Goal: Find specific page/section: Find specific page/section

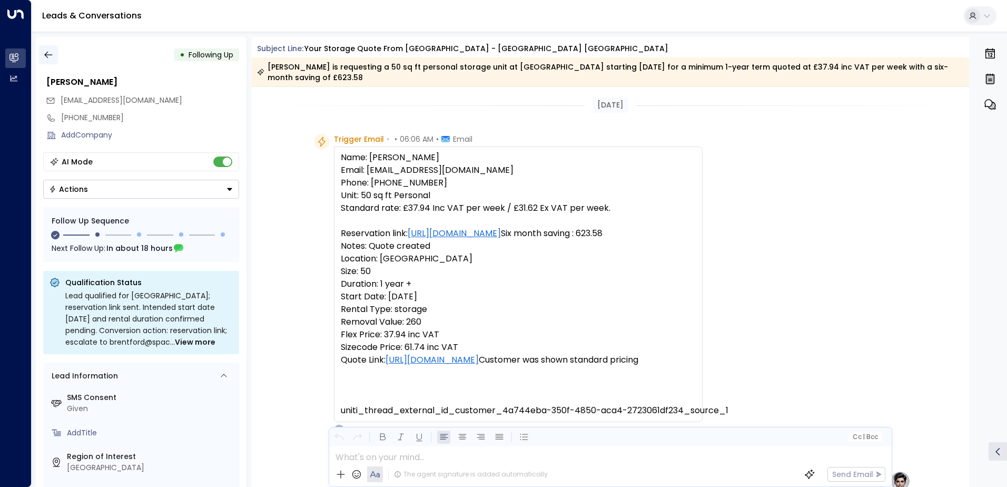
click at [54, 52] on button "button" at bounding box center [48, 54] width 19 height 19
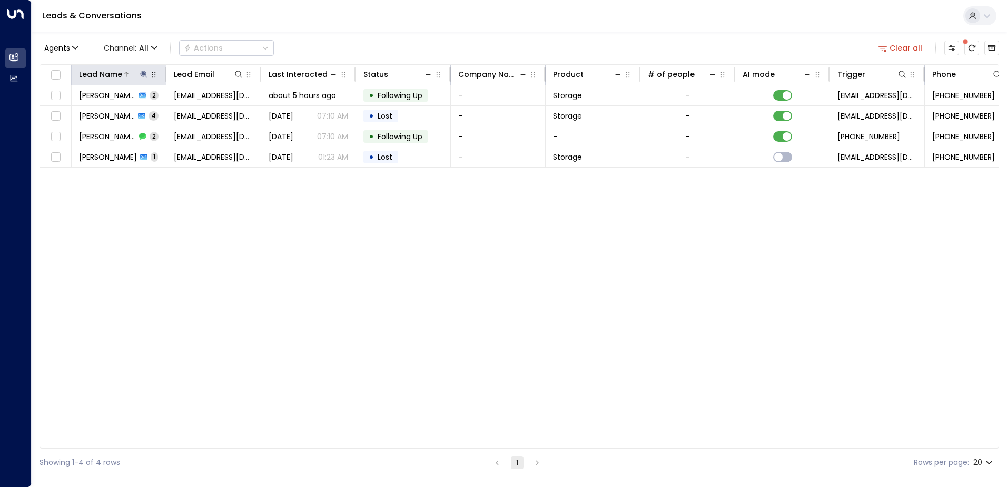
click at [141, 75] on icon at bounding box center [144, 74] width 8 height 8
drag, startPoint x: 114, startPoint y: 110, endPoint x: 72, endPoint y: 111, distance: 41.6
click at [72, 111] on input "******" at bounding box center [137, 112] width 132 height 19
type input "**********"
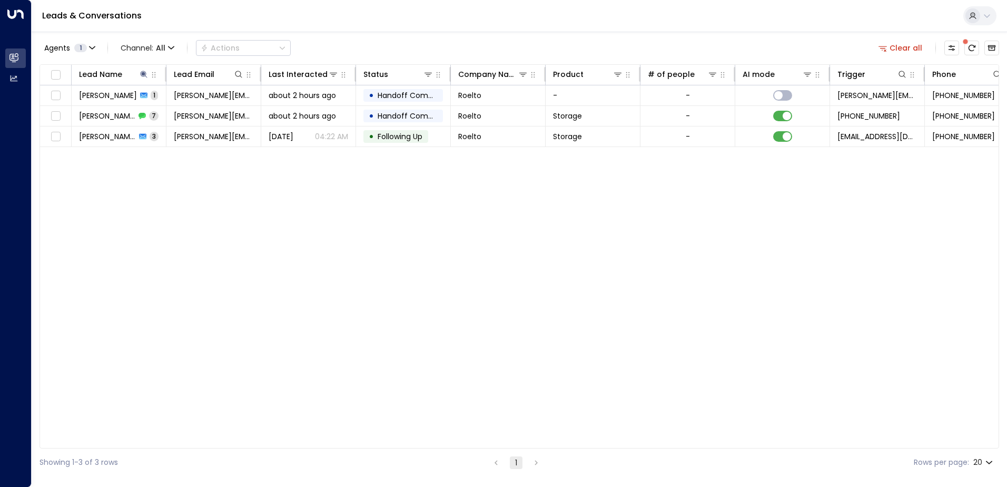
click at [222, 242] on div "Lead Name Lead Email Last Interacted Status Company Name Product # of people AI…" at bounding box center [518, 256] width 959 height 384
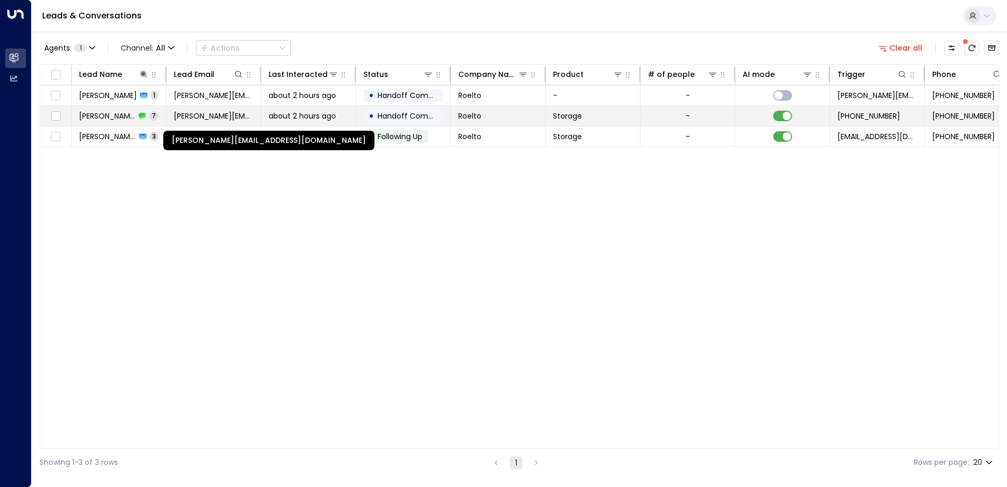
click at [223, 117] on span "[PERSON_NAME][EMAIL_ADDRESS][DOMAIN_NAME]" at bounding box center [214, 116] width 80 height 11
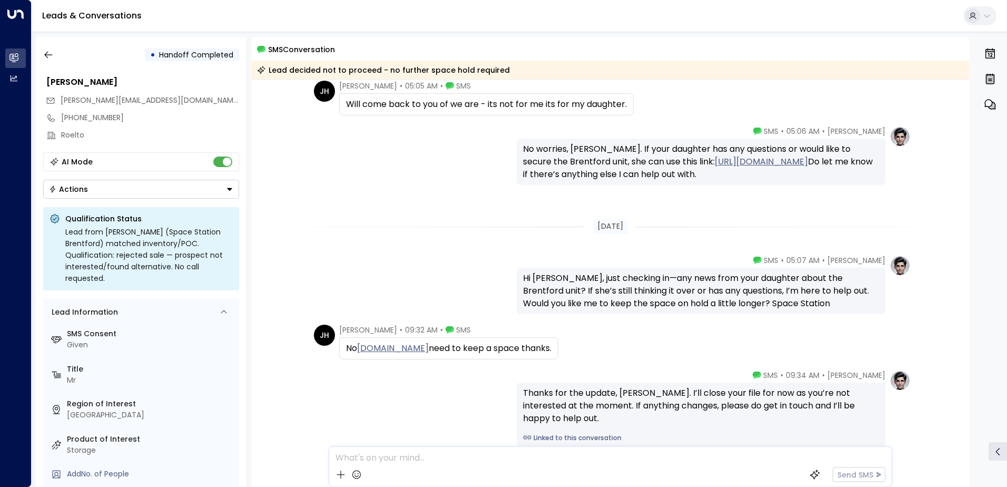
scroll to position [120, 0]
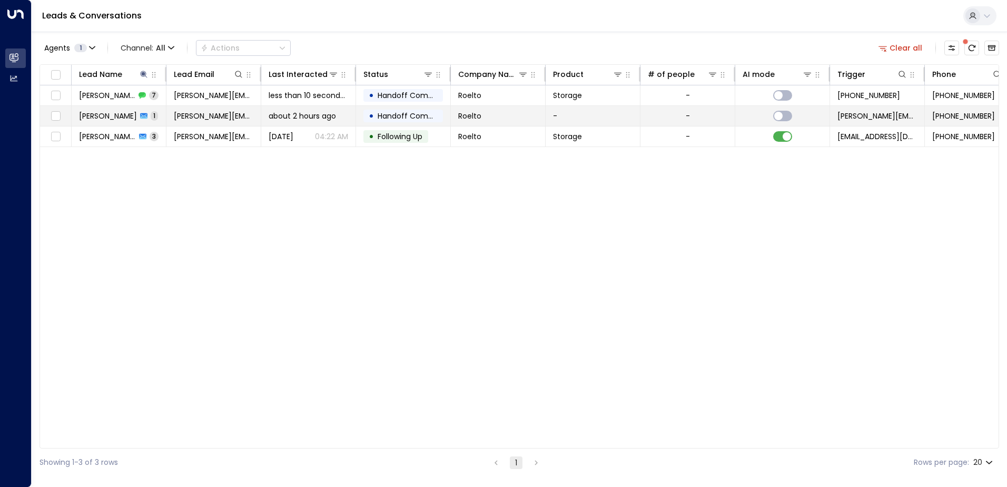
click at [268, 114] on td "about 2 hours ago" at bounding box center [308, 116] width 95 height 20
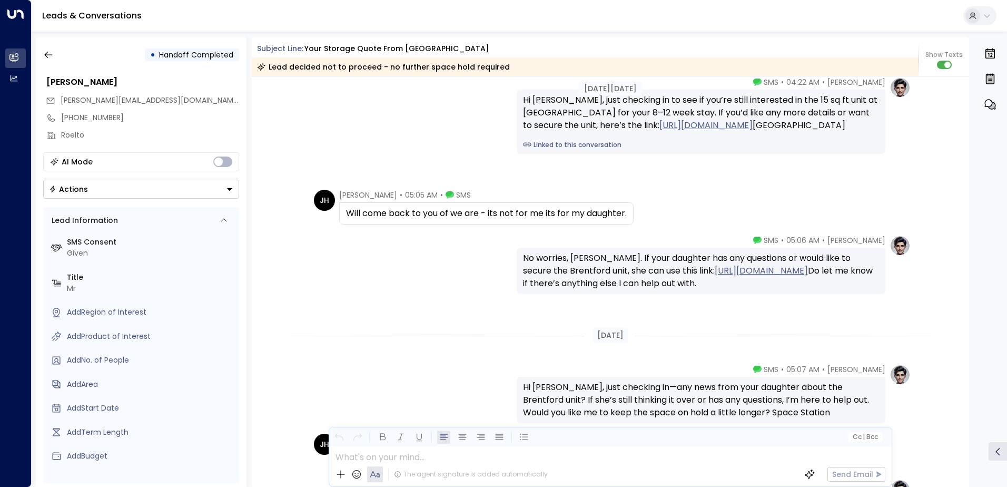
scroll to position [376, 0]
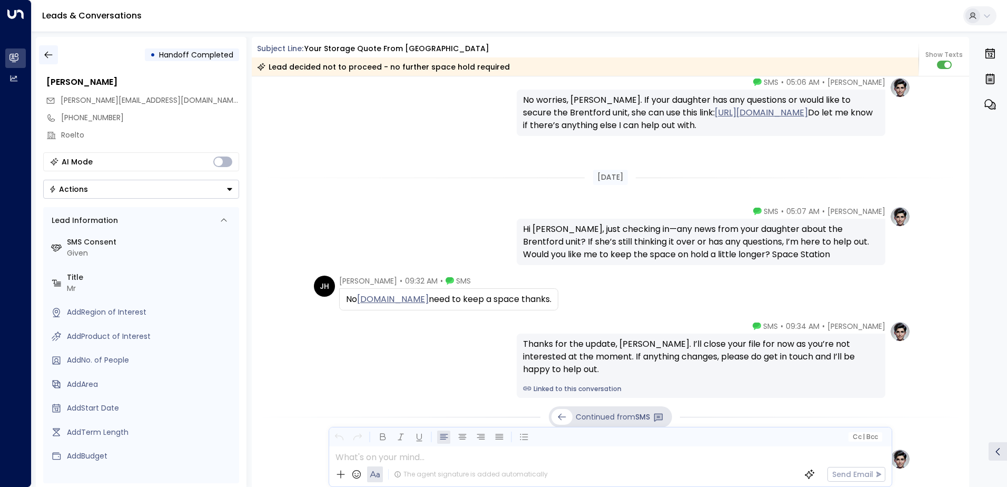
click at [49, 51] on icon "button" at bounding box center [48, 54] width 11 height 11
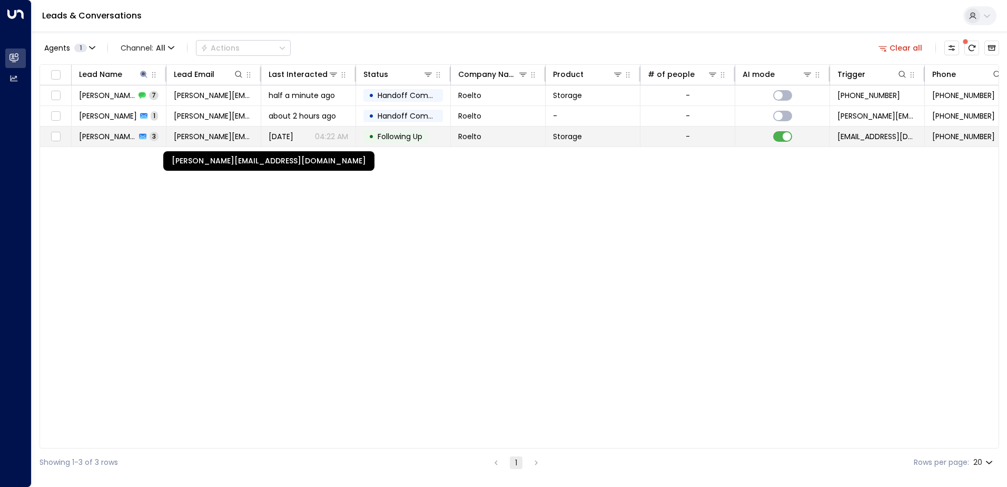
click at [232, 136] on span "[PERSON_NAME][EMAIL_ADDRESS][DOMAIN_NAME]" at bounding box center [214, 136] width 80 height 11
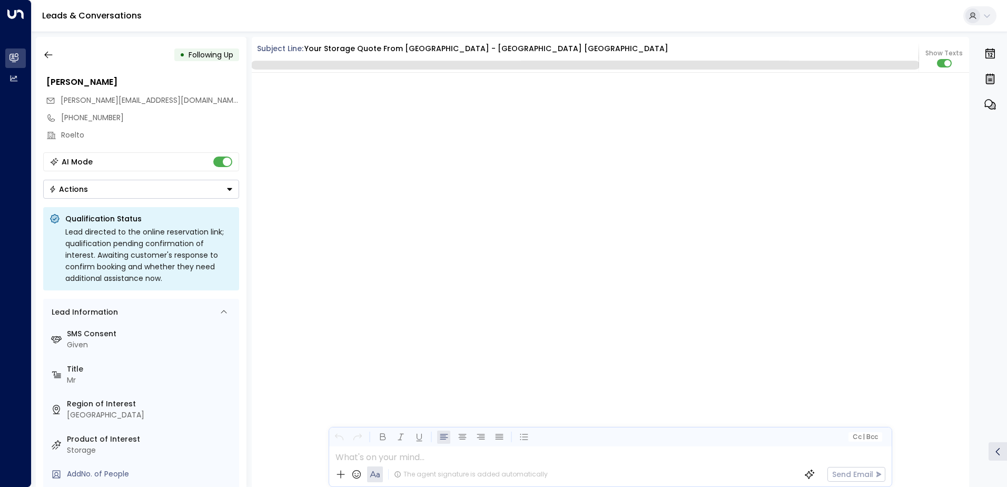
scroll to position [1998, 0]
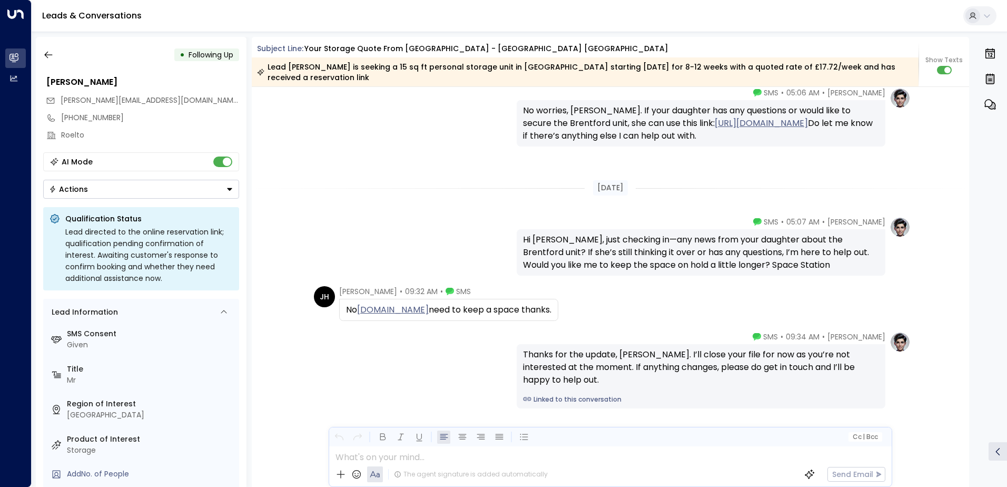
click at [237, 160] on div "AI Mode" at bounding box center [141, 161] width 196 height 19
